Goal: Answer question/provide support: Share knowledge or assist other users

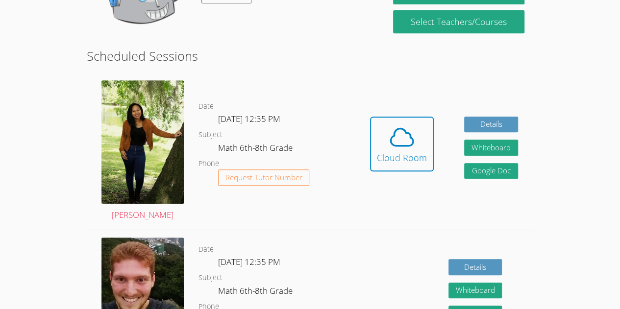
scroll to position [210, 0]
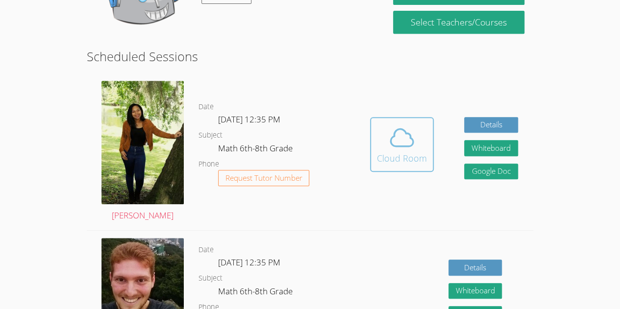
click at [394, 167] on button "Cloud Room" at bounding box center [402, 144] width 64 height 55
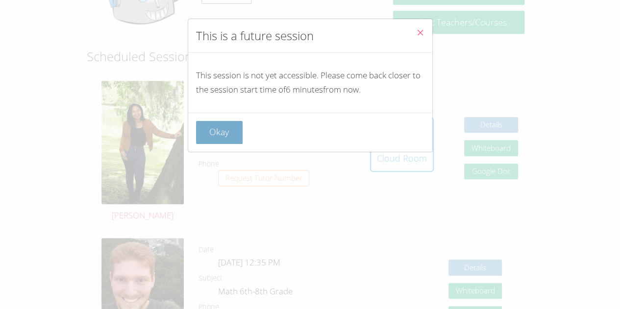
click at [213, 137] on button "Okay" at bounding box center [219, 132] width 47 height 23
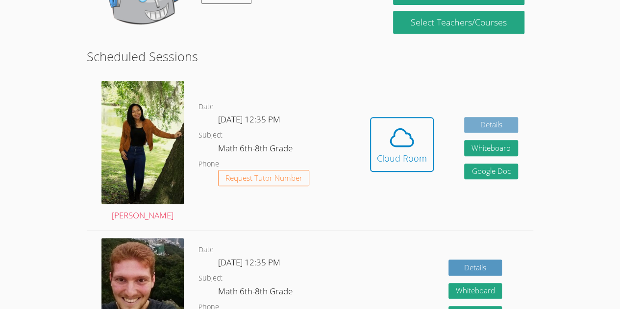
click at [490, 124] on link "Details" at bounding box center [491, 125] width 54 height 16
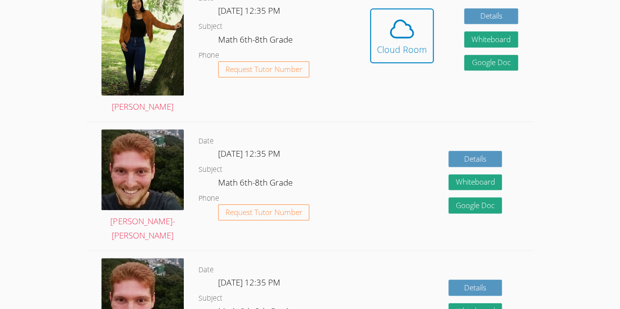
scroll to position [319, 0]
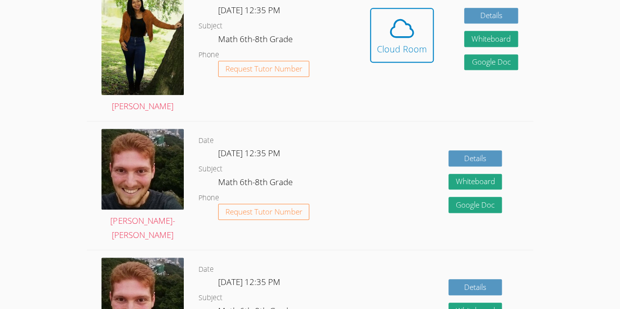
click at [391, 181] on div "Details Whiteboard Hidden Google Doc" at bounding box center [444, 186] width 178 height 128
click at [284, 219] on dd "Request Tutor Number" at bounding box center [264, 220] width 92 height 33
click at [203, 175] on dl "Date Mon Sep 29, 12:35 PM Subject Math 6th-8th Grade Phone Request Tutor Number" at bounding box center [276, 186] width 156 height 102
click at [153, 170] on img at bounding box center [142, 169] width 82 height 81
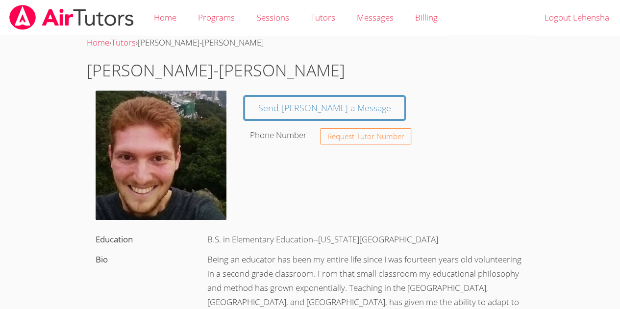
click at [279, 125] on div "Phone Number" at bounding box center [280, 135] width 70 height 20
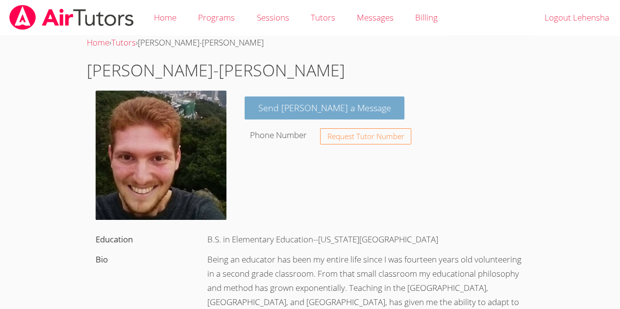
click at [260, 114] on link "Send Vincent a Message" at bounding box center [325, 108] width 160 height 23
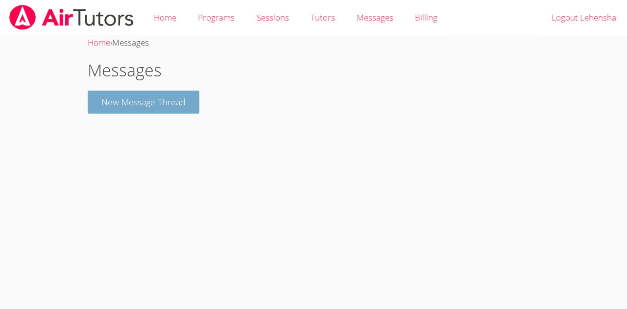
click at [121, 113] on button "New Message Thread" at bounding box center [144, 102] width 112 height 23
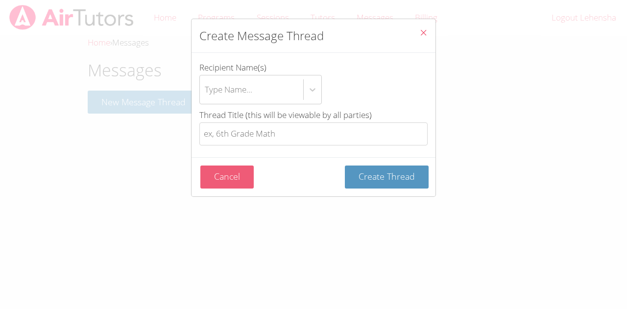
click at [216, 181] on button "Cancel" at bounding box center [226, 177] width 53 height 23
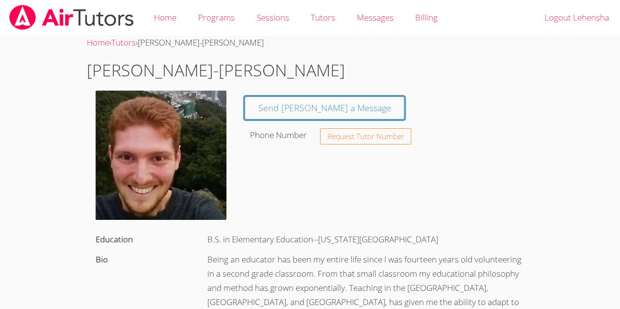
scroll to position [319, 0]
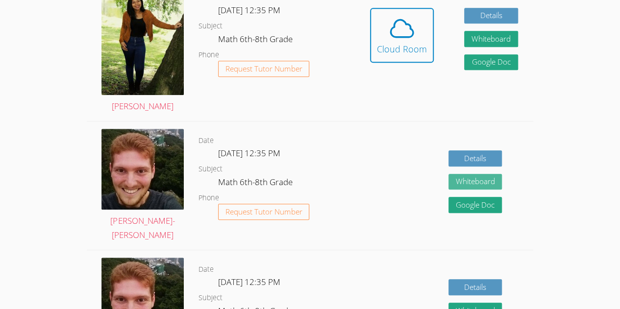
click at [463, 181] on button "Whiteboard" at bounding box center [475, 182] width 54 height 16
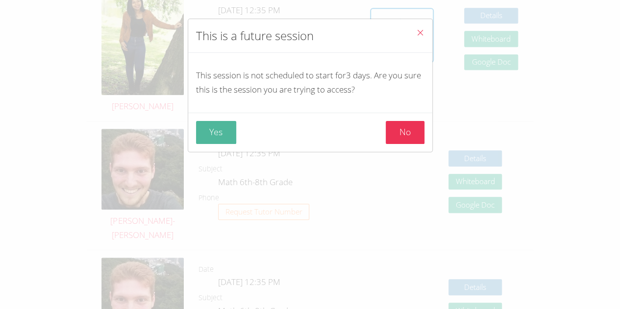
click at [223, 132] on button "Yes" at bounding box center [216, 132] width 41 height 23
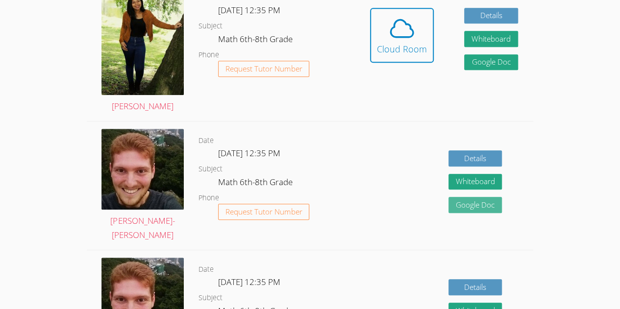
click at [461, 211] on link "Google Doc" at bounding box center [475, 205] width 54 height 16
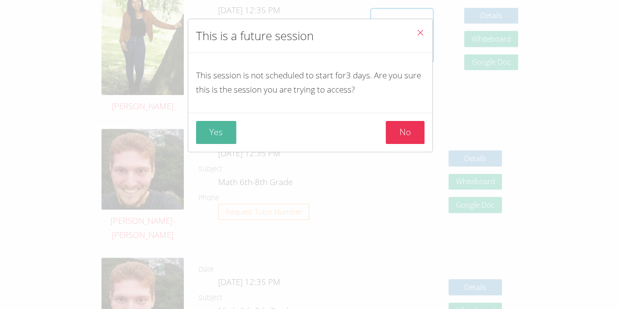
click at [221, 121] on button "Yes" at bounding box center [216, 132] width 41 height 23
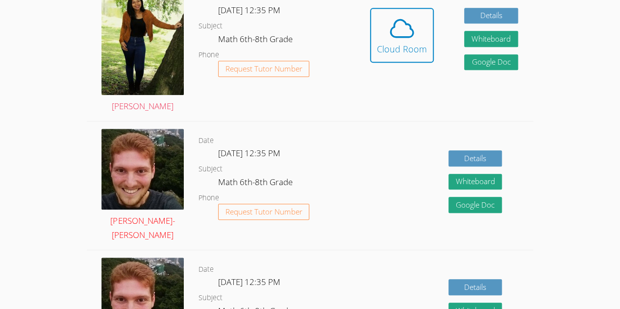
click at [152, 165] on img at bounding box center [142, 169] width 82 height 81
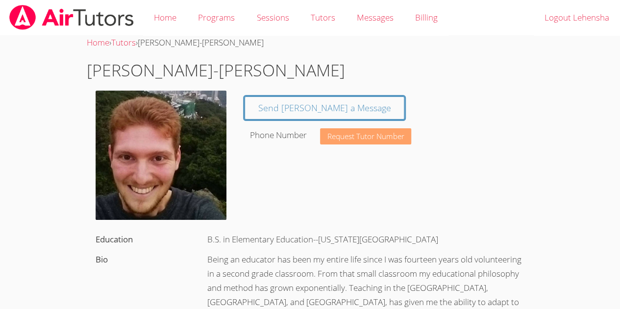
click at [352, 139] on span "Request Tutor Number" at bounding box center [365, 136] width 77 height 7
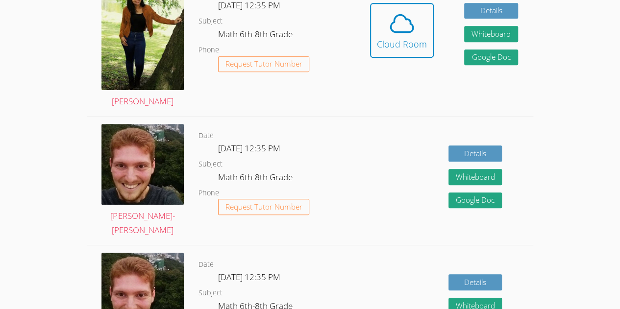
scroll to position [292, 0]
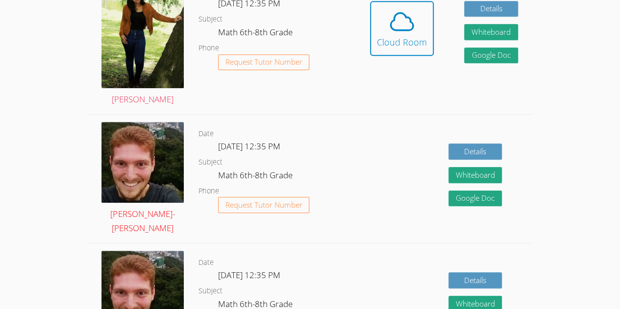
click at [167, 180] on img at bounding box center [142, 162] width 82 height 81
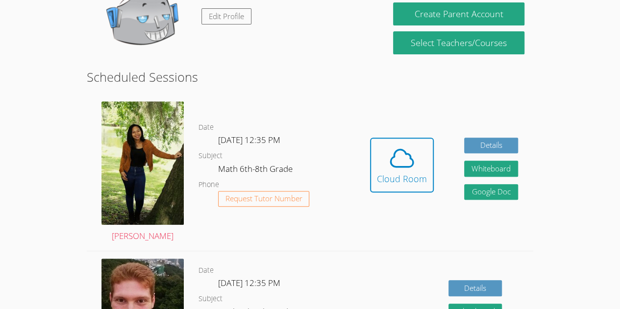
scroll to position [150, 0]
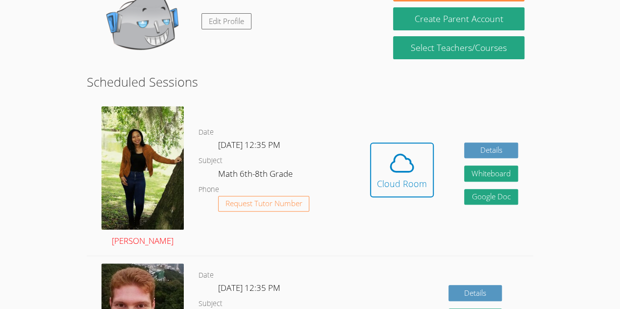
click at [156, 155] on img at bounding box center [142, 168] width 82 height 124
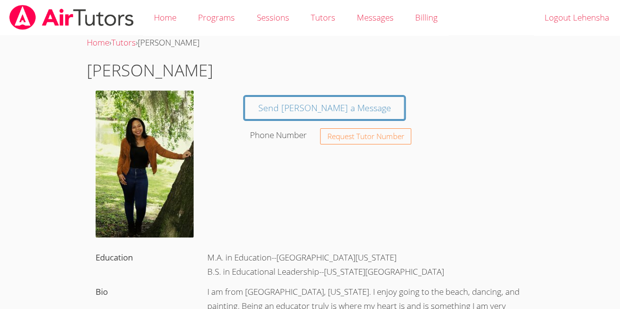
scroll to position [21, 0]
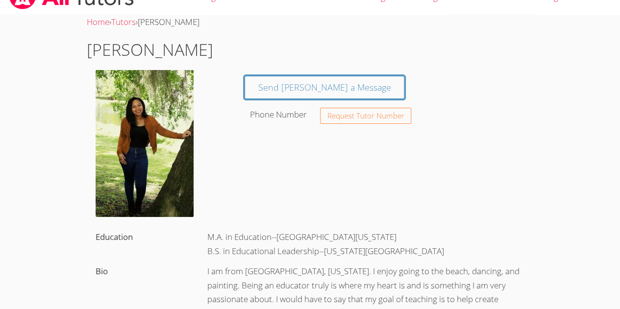
click at [75, 187] on body "Home Programs Sessions Tutors Messages Billing Logout Lehensha Home › Tutors › …" at bounding box center [310, 133] width 620 height 309
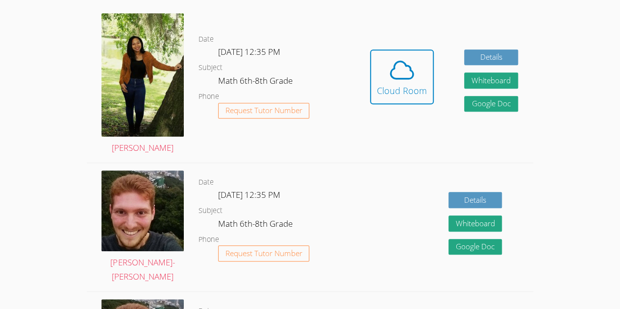
scroll to position [240, 0]
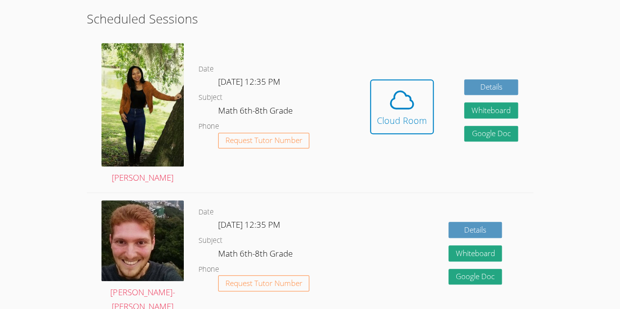
scroll to position [213, 0]
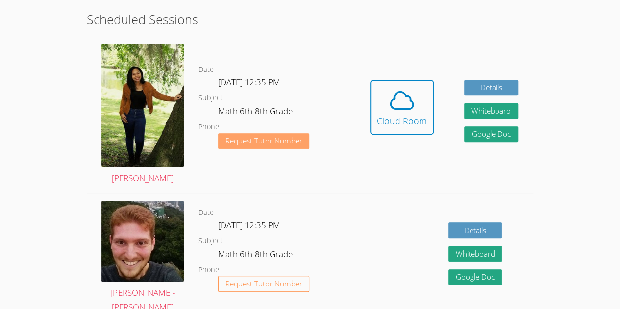
click at [247, 148] on button "Request Tutor Number" at bounding box center [264, 141] width 92 height 16
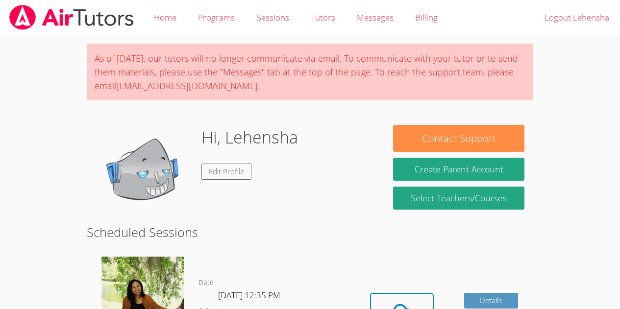
scroll to position [213, 0]
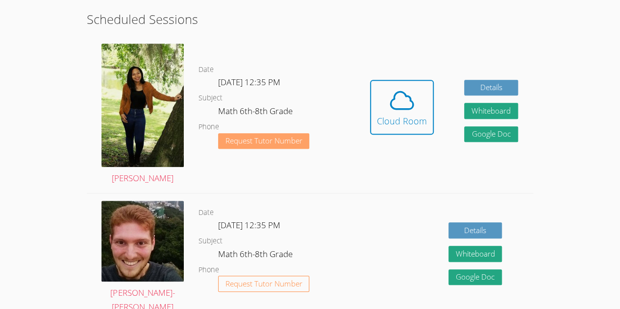
click at [265, 143] on span "Request Tutor Number" at bounding box center [263, 140] width 77 height 7
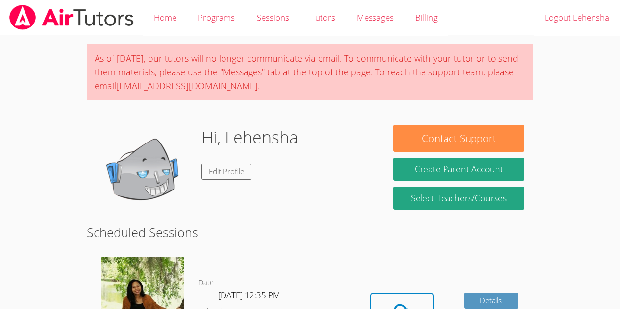
scroll to position [213, 0]
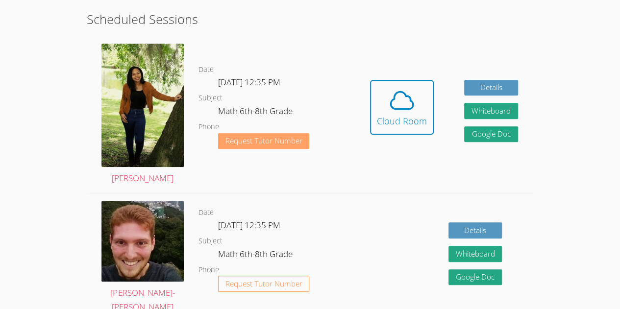
click at [247, 148] on button "Request Tutor Number" at bounding box center [264, 141] width 92 height 16
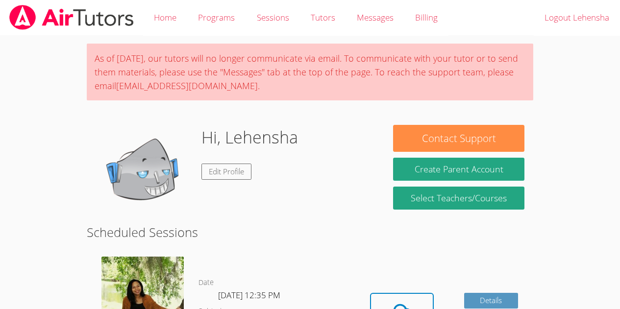
scroll to position [213, 0]
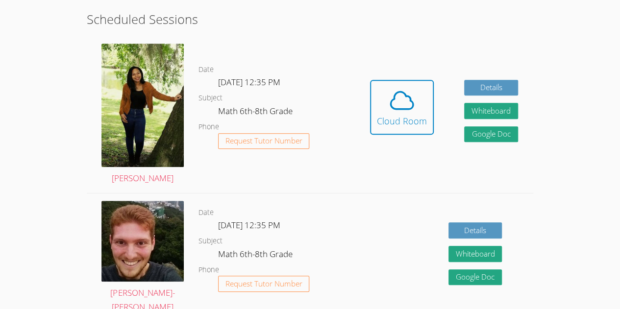
click at [247, 148] on button "Request Tutor Number" at bounding box center [264, 141] width 92 height 16
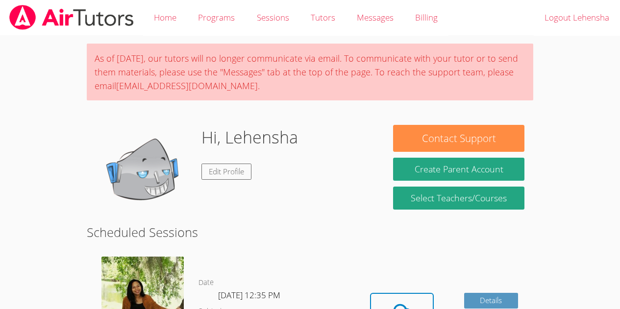
scroll to position [213, 0]
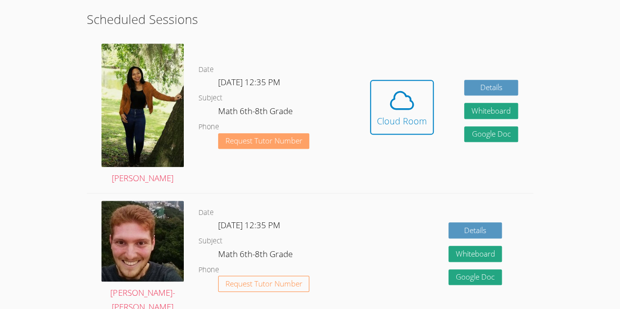
click at [245, 143] on span "Request Tutor Number" at bounding box center [263, 140] width 77 height 7
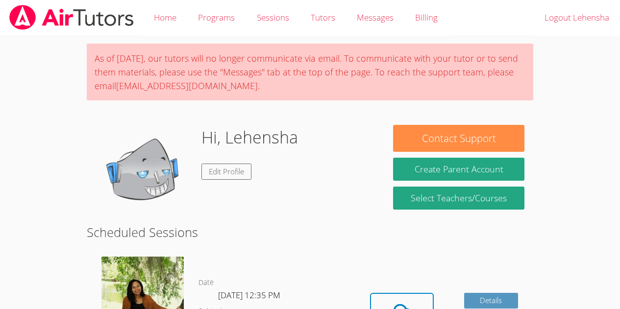
scroll to position [213, 0]
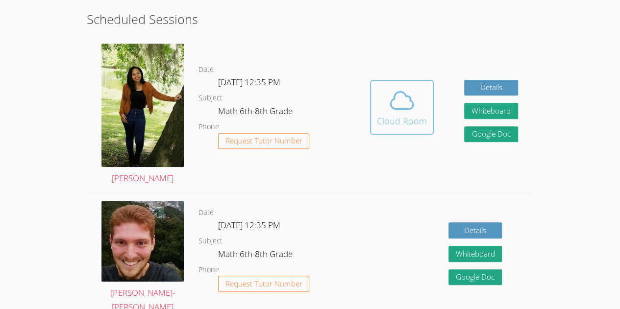
click at [379, 112] on span at bounding box center [402, 100] width 50 height 27
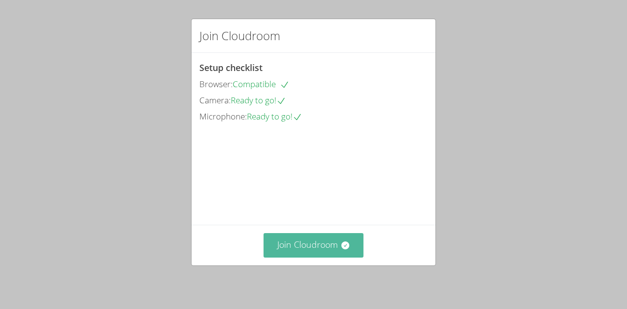
click at [339, 253] on button "Join Cloudroom" at bounding box center [314, 245] width 100 height 24
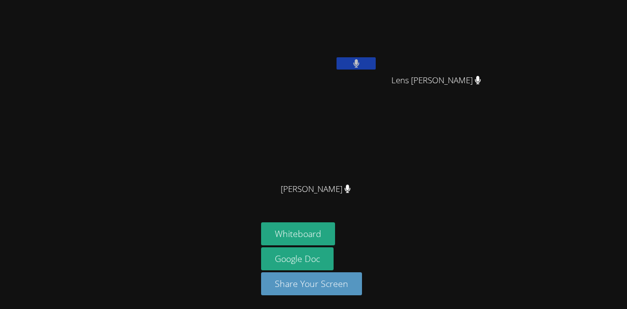
click at [363, 64] on button at bounding box center [356, 63] width 39 height 12
click at [339, 253] on div "Whiteboard Google Doc Share Your Screen" at bounding box center [379, 263] width 237 height 81
click at [239, 64] on div at bounding box center [128, 154] width 249 height 301
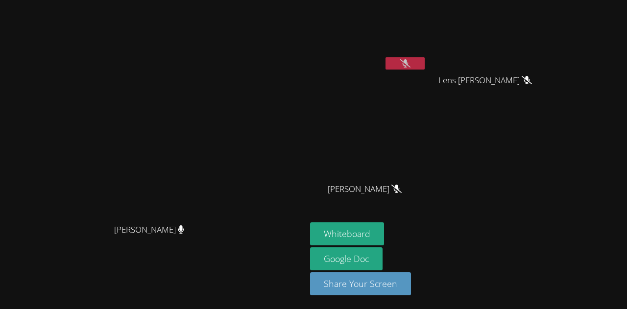
click at [425, 64] on button at bounding box center [405, 63] width 39 height 12
click at [425, 58] on button at bounding box center [405, 63] width 39 height 12
click at [384, 229] on button "Whiteboard" at bounding box center [347, 234] width 74 height 23
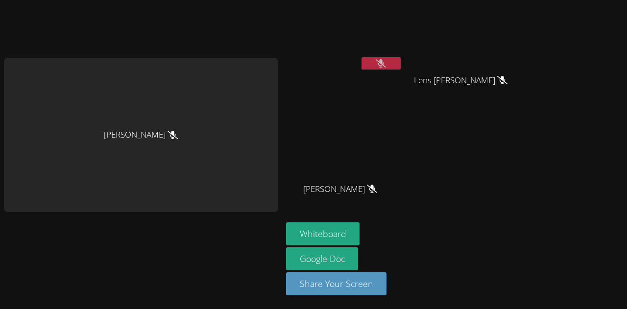
click at [382, 59] on icon at bounding box center [381, 63] width 10 height 8
click at [378, 60] on icon at bounding box center [381, 63] width 6 height 8
click at [302, 138] on video at bounding box center [344, 146] width 117 height 66
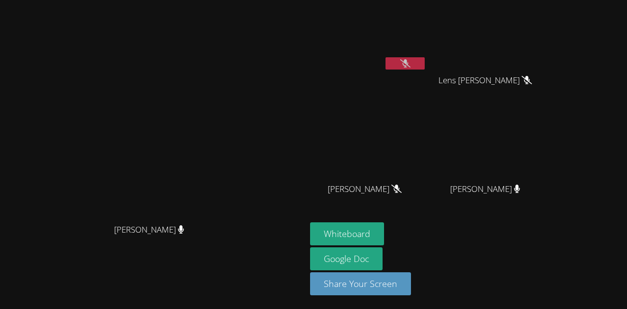
click at [425, 66] on button at bounding box center [405, 63] width 39 height 12
click at [409, 65] on icon at bounding box center [405, 63] width 6 height 8
click at [411, 63] on icon at bounding box center [405, 63] width 10 height 8
click at [425, 69] on button at bounding box center [405, 63] width 39 height 12
click at [427, 163] on video at bounding box center [368, 146] width 117 height 66
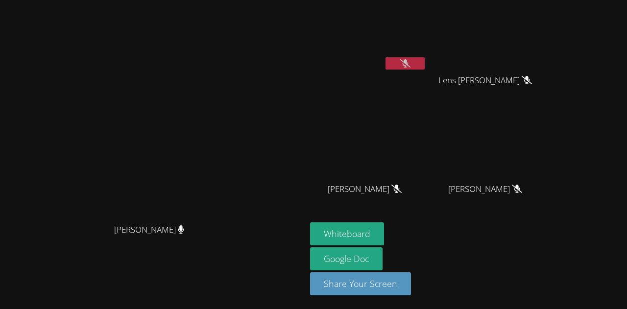
click at [394, 189] on div "[PERSON_NAME]" at bounding box center [368, 197] width 117 height 39
click at [405, 285] on button "Share Your Screen" at bounding box center [360, 283] width 101 height 23
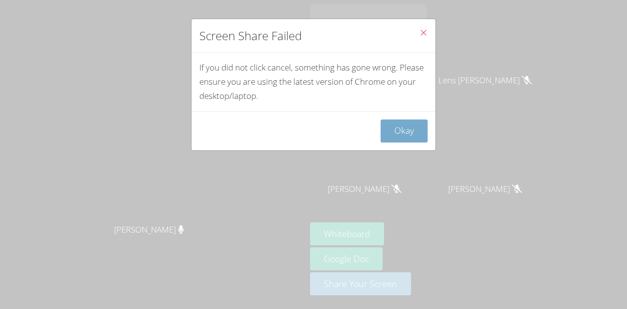
click at [410, 134] on button "Okay" at bounding box center [404, 131] width 47 height 23
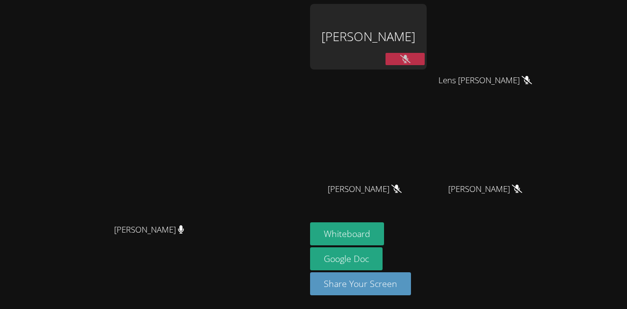
click at [425, 54] on button at bounding box center [405, 59] width 39 height 12
click at [425, 58] on button at bounding box center [405, 59] width 39 height 12
click at [411, 287] on button "Share Your Screen" at bounding box center [360, 283] width 101 height 23
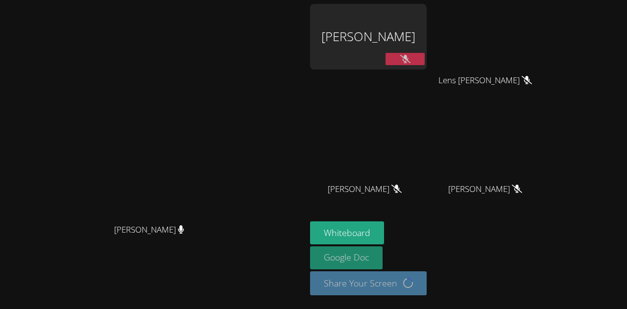
click at [383, 264] on link "Google Doc" at bounding box center [346, 258] width 73 height 23
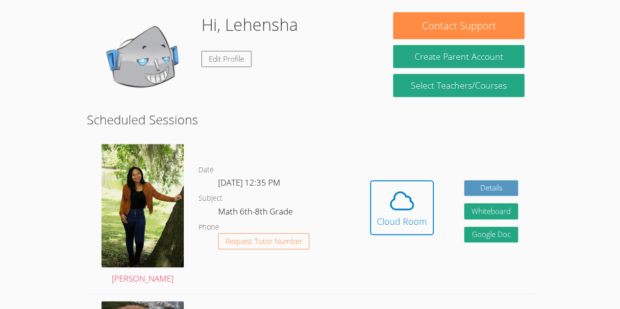
scroll to position [147, 0]
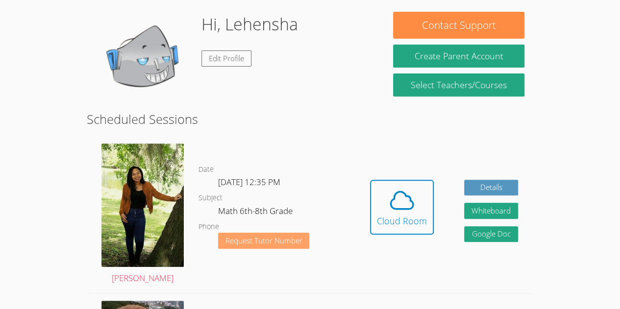
click at [245, 243] on span "Request Tutor Number" at bounding box center [263, 240] width 77 height 7
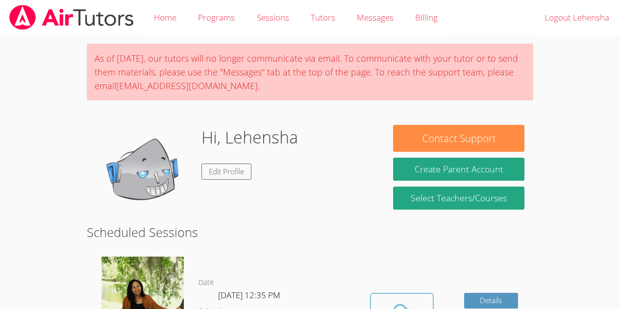
scroll to position [113, 0]
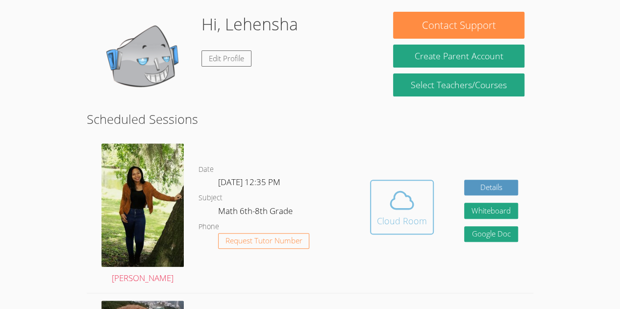
click at [392, 219] on div "Cloud Room" at bounding box center [402, 221] width 50 height 14
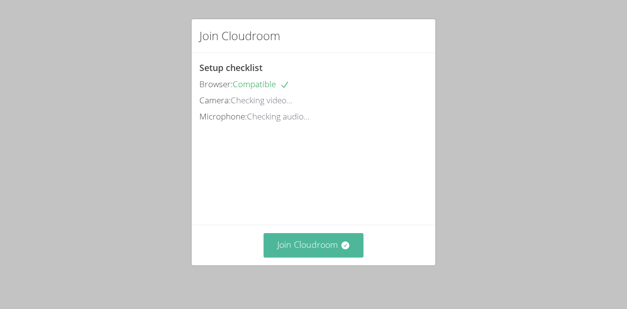
click at [301, 257] on button "Join Cloudroom" at bounding box center [314, 245] width 100 height 24
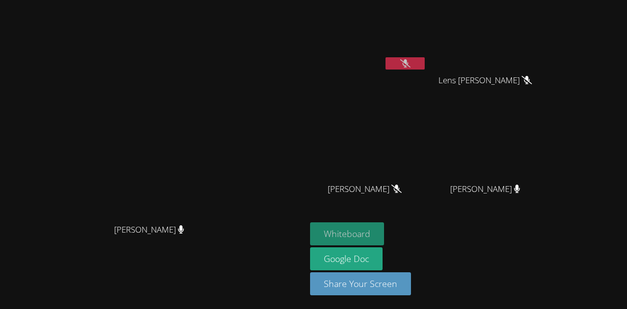
click at [384, 228] on button "Whiteboard" at bounding box center [347, 234] width 74 height 23
click at [547, 54] on video at bounding box center [489, 37] width 117 height 66
click at [547, 41] on video at bounding box center [489, 37] width 117 height 66
click at [547, 57] on video at bounding box center [489, 37] width 117 height 66
click at [547, 51] on video at bounding box center [489, 37] width 117 height 66
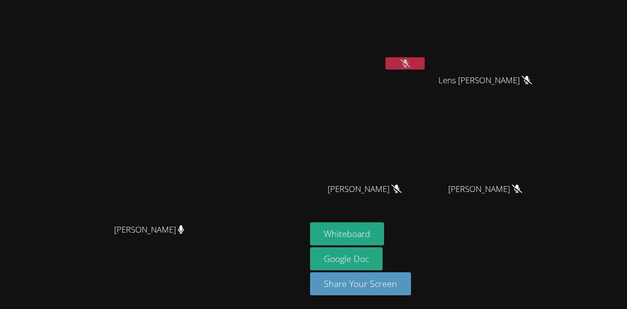
click at [547, 47] on video at bounding box center [489, 37] width 117 height 66
click at [547, 48] on video at bounding box center [489, 37] width 117 height 66
click at [547, 51] on video at bounding box center [489, 37] width 117 height 66
click at [227, 173] on video at bounding box center [153, 135] width 147 height 168
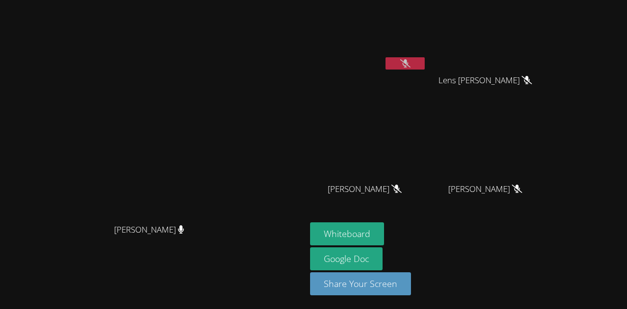
click at [425, 59] on button at bounding box center [405, 63] width 39 height 12
click at [425, 68] on button at bounding box center [405, 63] width 39 height 12
click at [425, 66] on button at bounding box center [405, 63] width 39 height 12
click at [425, 63] on button at bounding box center [405, 63] width 39 height 12
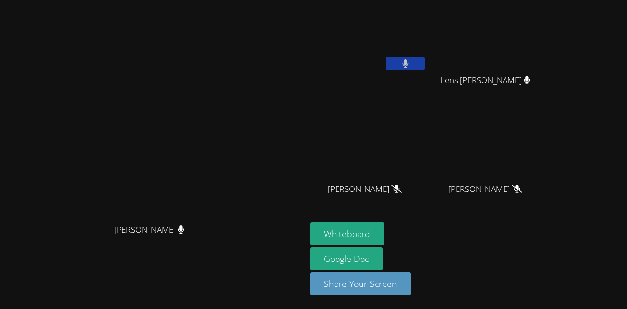
click at [425, 63] on button at bounding box center [405, 63] width 39 height 12
click at [411, 62] on icon at bounding box center [405, 63] width 10 height 8
click at [425, 67] on button at bounding box center [405, 63] width 39 height 12
click at [425, 58] on button at bounding box center [405, 63] width 39 height 12
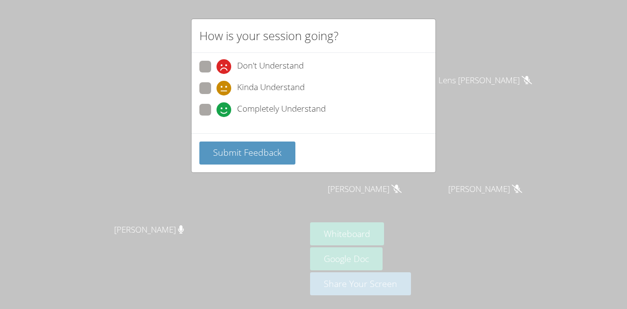
click at [217, 117] on span at bounding box center [217, 117] width 0 height 0
click at [217, 105] on input "Completely Understand" at bounding box center [221, 108] width 8 height 8
radio input "true"
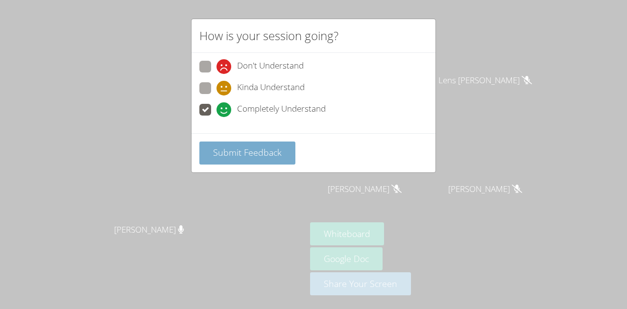
click at [228, 154] on span "Submit Feedback" at bounding box center [247, 153] width 69 height 12
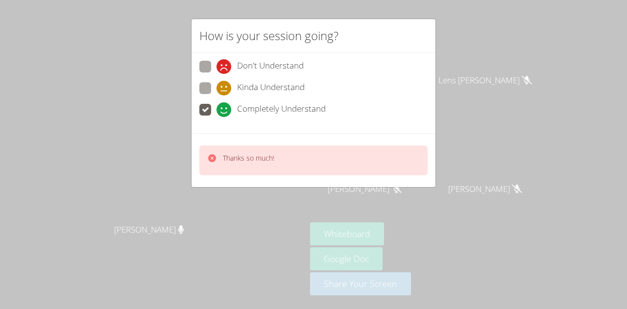
click at [217, 96] on span at bounding box center [217, 96] width 0 height 0
click at [217, 83] on input "Kinda Understand" at bounding box center [221, 86] width 8 height 8
radio input "true"
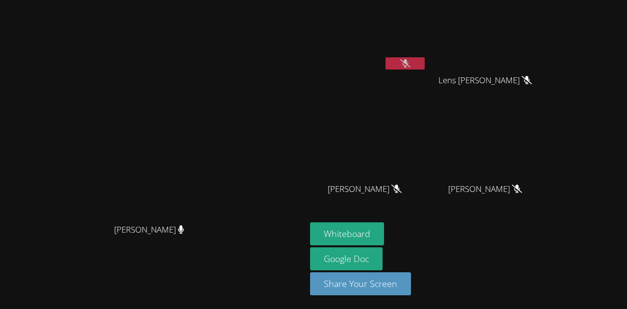
click at [227, 148] on video at bounding box center [153, 135] width 147 height 168
click at [411, 63] on icon at bounding box center [405, 63] width 10 height 8
click at [425, 60] on button at bounding box center [405, 63] width 39 height 12
click at [425, 68] on button at bounding box center [405, 63] width 39 height 12
click at [408, 63] on icon at bounding box center [405, 63] width 6 height 8
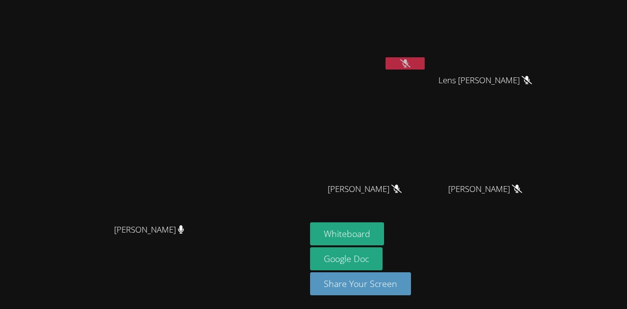
click at [425, 64] on button at bounding box center [405, 63] width 39 height 12
click at [408, 60] on icon at bounding box center [405, 63] width 6 height 8
click at [411, 61] on icon at bounding box center [405, 63] width 10 height 8
click at [425, 58] on button at bounding box center [405, 63] width 39 height 12
click at [427, 56] on video at bounding box center [368, 37] width 117 height 66
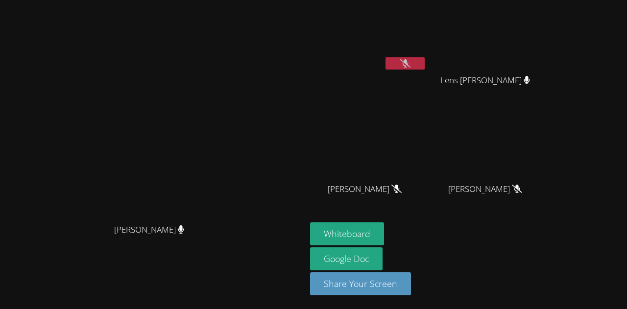
click at [411, 59] on icon at bounding box center [405, 63] width 10 height 8
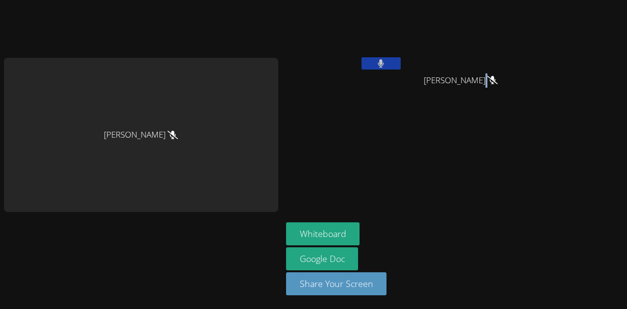
click at [481, 75] on span "[PERSON_NAME]" at bounding box center [461, 81] width 74 height 14
